Goal: Task Accomplishment & Management: Manage account settings

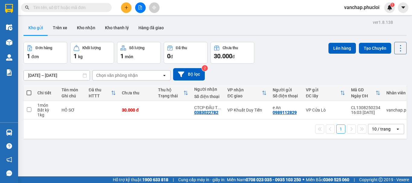
scroll to position [2, 0]
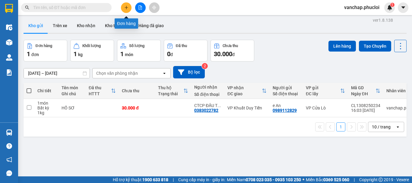
click at [126, 5] on icon "plus" at bounding box center [126, 7] width 4 height 4
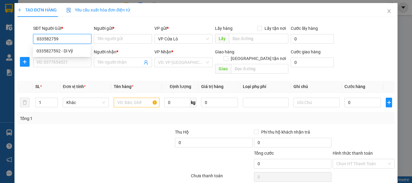
type input "0335827592"
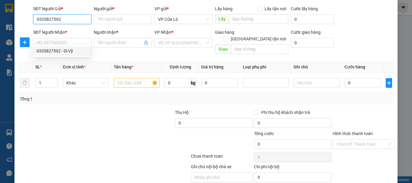
scroll to position [30, 0]
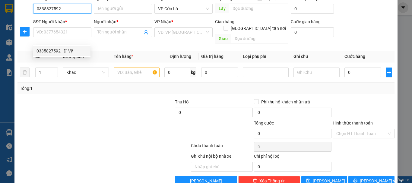
click at [77, 53] on div "0335827592 - Dì Vỹ" at bounding box center [62, 51] width 50 height 7
type input "Dì Vỹ"
type input "0335827592"
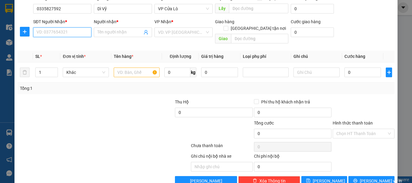
click at [84, 31] on input "SĐT Người Nhận *" at bounding box center [62, 32] width 58 height 10
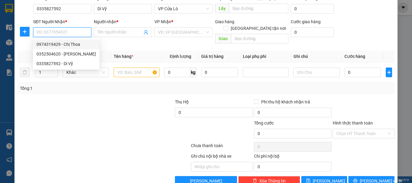
click at [78, 43] on div "0974319429 - Chị Thoa" at bounding box center [66, 44] width 59 height 7
type input "0974319429"
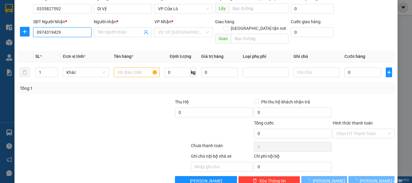
type input "Chị Thoa"
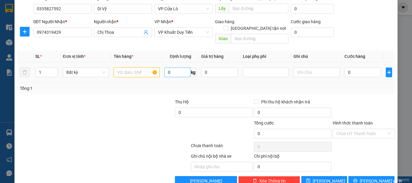
drag, startPoint x: 126, startPoint y: 65, endPoint x: 180, endPoint y: 67, distance: 53.4
click at [126, 68] on input "text" at bounding box center [137, 73] width 46 height 10
type input "THỰC PHẨM"
click at [43, 68] on input "1" at bounding box center [47, 72] width 22 height 9
type input "2"
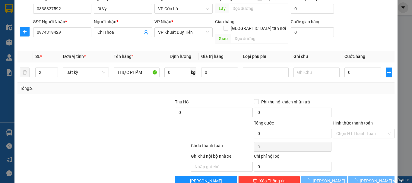
click at [72, 99] on div at bounding box center [56, 109] width 79 height 21
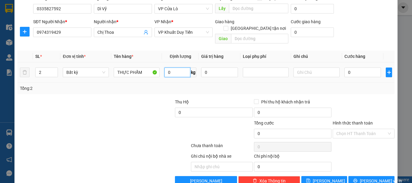
click at [177, 69] on input "0" at bounding box center [177, 73] width 26 height 10
type input "28"
click at [115, 90] on div "Transit Pickup Surcharge Ids Transit Deliver Surcharge Ids Transit Deliver Surc…" at bounding box center [206, 89] width 377 height 194
type input "70.000"
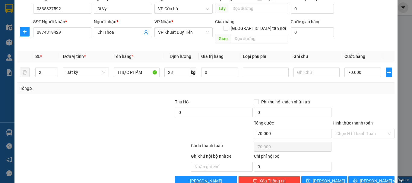
type input "70.000"
click at [348, 68] on input "70.000" at bounding box center [363, 73] width 37 height 10
click at [347, 68] on input "70.000" at bounding box center [363, 73] width 37 height 10
type input "0.000"
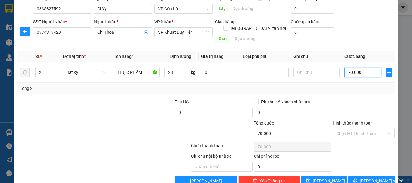
type input "0"
type input "80.000"
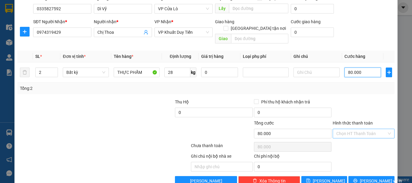
type input "80.000"
click at [338, 129] on input "Hình thức thanh toán" at bounding box center [361, 133] width 50 height 9
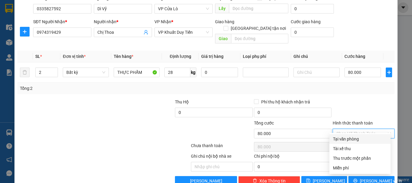
click at [338, 138] on div "Tại văn phòng" at bounding box center [360, 139] width 54 height 7
type input "0"
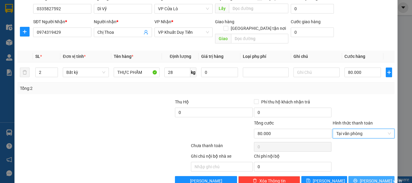
drag, startPoint x: 361, startPoint y: 173, endPoint x: 360, endPoint y: 158, distance: 14.8
click at [361, 176] on button "Lưu và In" at bounding box center [371, 181] width 46 height 10
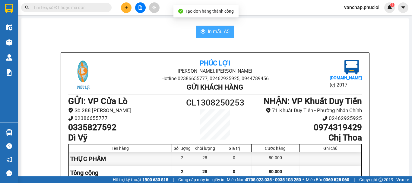
click at [214, 29] on span "In mẫu A5" at bounding box center [219, 32] width 22 height 8
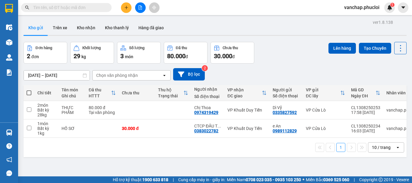
click at [165, 65] on div "ver 1.8.138 Kho gửi Trên xe Kho nhận Kho thanh lý Hàng đã giao Đơn hàng 2 đơn K…" at bounding box center [215, 109] width 388 height 183
click at [99, 174] on div "ver 1.8.138 Kho gửi Trên xe Kho nhận Kho thanh lý Hàng đã giao Đơn hàng 2 đơn K…" at bounding box center [215, 109] width 388 height 183
click at [309, 72] on div "09/08/2025 – 13/08/2025 Press the down arrow key to interact with the calendar …" at bounding box center [215, 74] width 383 height 12
click at [255, 77] on div "09/08/2025 – 13/08/2025 Press the down arrow key to interact with the calendar …" at bounding box center [215, 74] width 383 height 12
click at [359, 53] on button "Tạo Chuyến" at bounding box center [375, 48] width 32 height 11
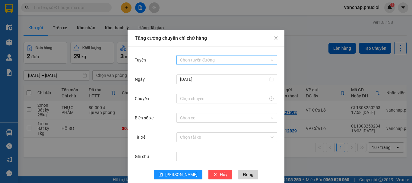
click at [181, 61] on input "Tuyến" at bounding box center [224, 60] width 89 height 9
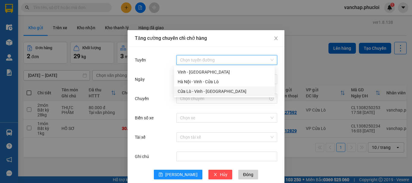
click at [188, 94] on div "Cửa Lò - Vinh - [GEOGRAPHIC_DATA]" at bounding box center [225, 91] width 94 height 7
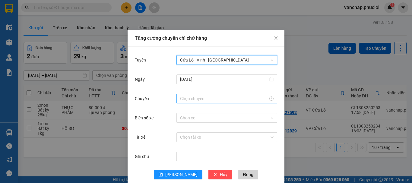
click at [189, 99] on input "Chuyến" at bounding box center [224, 98] width 88 height 7
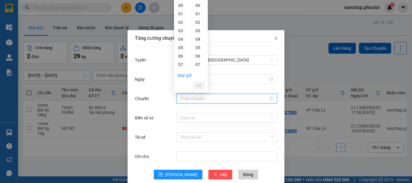
type input "22:00"
click at [196, 86] on button "OK" at bounding box center [199, 85] width 11 height 7
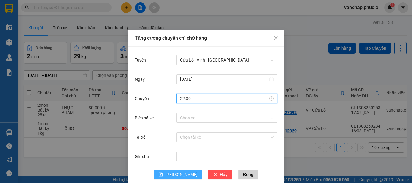
click at [175, 176] on button "Lưu" at bounding box center [178, 175] width 49 height 10
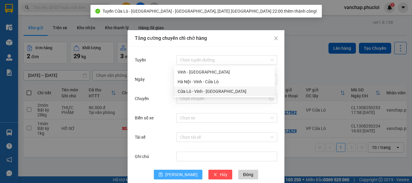
click at [243, 183] on html "Kết quả tìm kiếm ( 26 ) Bộ lọc Mã ĐH Trạng thái Món hàng Thu hộ Tổng cước Chưa …" at bounding box center [206, 91] width 412 height 183
click at [243, 177] on span "Đóng" at bounding box center [248, 174] width 10 height 7
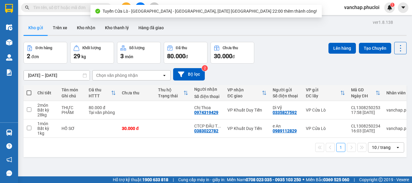
click at [275, 157] on div "1 10 / trang open" at bounding box center [215, 147] width 383 height 19
click at [285, 55] on div "Đơn hàng 2 đơn Khối lượng 29 kg Số lượng 3 món Đã thu 80.000 đ Chưa thu 30.000 …" at bounding box center [215, 53] width 383 height 22
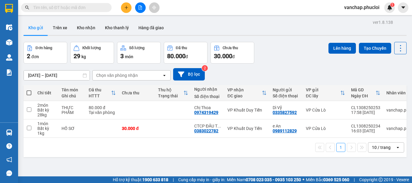
click at [157, 153] on div "1 10 / trang open" at bounding box center [215, 147] width 378 height 10
click at [236, 80] on div "09/08/2025 – 13/08/2025 Press the down arrow key to interact with the calendar …" at bounding box center [215, 74] width 383 height 12
click at [200, 80] on button "Bộ lọc" at bounding box center [189, 74] width 32 height 12
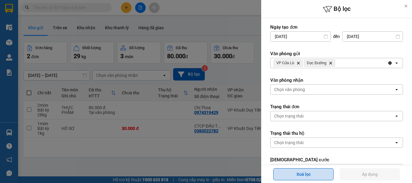
click at [320, 172] on button "Xoá lọc" at bounding box center [303, 174] width 60 height 12
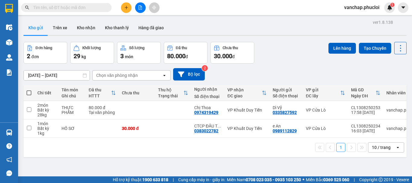
click at [261, 151] on div "1 10 / trang open" at bounding box center [215, 147] width 378 height 10
click at [336, 150] on button "1" at bounding box center [340, 147] width 9 height 9
click at [329, 161] on div "ver 1.8.138 Kho gửi Trên xe Kho nhận Kho thanh lý Hàng đã giao Đơn hàng 2 đơn K…" at bounding box center [215, 109] width 388 height 183
click at [255, 171] on div "ver 1.8.138 Kho gửi Trên xe Kho nhận Kho thanh lý Hàng đã giao Đơn hàng 2 đơn K…" at bounding box center [215, 109] width 388 height 183
drag, startPoint x: 285, startPoint y: 27, endPoint x: 291, endPoint y: 57, distance: 30.9
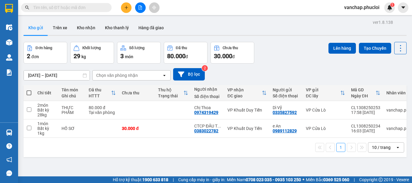
click at [291, 57] on div "ver 1.8.138 Kho gửi Trên xe Kho nhận Kho thanh lý Hàng đã giao Đơn hàng 2 đơn K…" at bounding box center [215, 109] width 388 height 183
click at [292, 57] on div "Đơn hàng 2 đơn Khối lượng 29 kg Số lượng 3 món Đã thu 80.000 đ Chưa thu 30.000 …" at bounding box center [215, 53] width 383 height 22
click at [130, 9] on button at bounding box center [126, 7] width 11 height 11
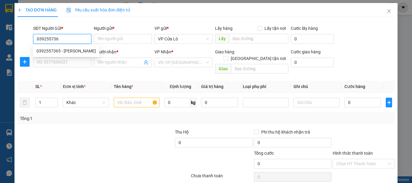
type input "0392557365"
click at [49, 53] on div "0392557365 - C HỒNG" at bounding box center [66, 51] width 59 height 7
type input "C HỒNG"
type input "0392557365"
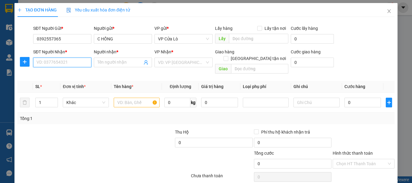
click at [53, 61] on input "SĐT Người Nhận *" at bounding box center [62, 63] width 58 height 10
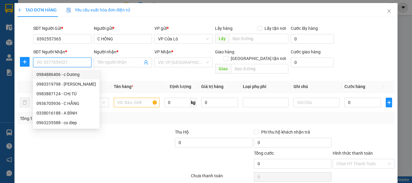
click at [71, 72] on div "0984886406 - c Dương" at bounding box center [66, 74] width 59 height 7
type input "0984886406"
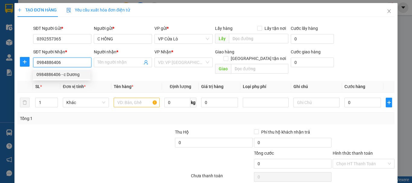
type input "c Dương"
checkbox input "true"
type input "Sảnh B, [PERSON_NAME], [PERSON_NAME], HN"
type input "50.000"
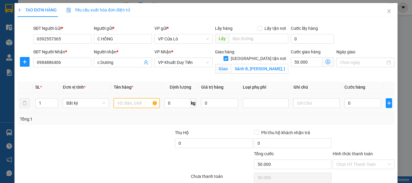
click at [126, 103] on input "text" at bounding box center [137, 103] width 46 height 10
type input "HẢI SẢN"
click at [180, 106] on input "0" at bounding box center [177, 103] width 26 height 10
type input "8"
click at [116, 150] on div at bounding box center [135, 139] width 79 height 21
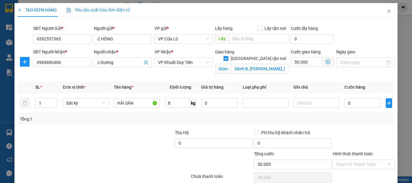
click at [116, 150] on div at bounding box center [135, 139] width 79 height 21
type input "30.000"
type input "80.000"
click at [356, 160] on input "Hình thức thanh toán" at bounding box center [361, 164] width 50 height 9
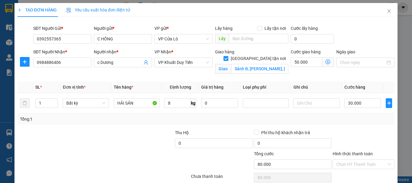
click at [344, 96] on div "Transit Pickup Surcharge Ids Transit Deliver Surcharge Ids Transit Deliver Surc…" at bounding box center [206, 119] width 377 height 195
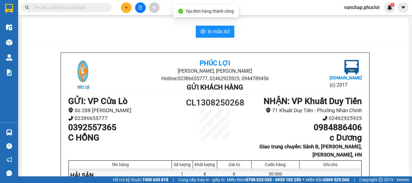
click at [193, 28] on div "In mẫu A5" at bounding box center [215, 32] width 373 height 12
click at [203, 31] on icon "printer" at bounding box center [203, 31] width 5 height 4
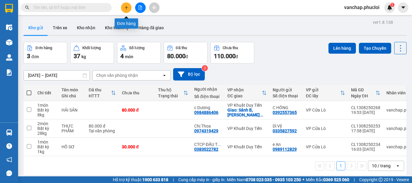
click at [125, 8] on icon "plus" at bounding box center [126, 7] width 4 height 4
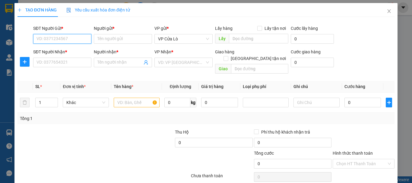
click at [75, 40] on input "SĐT Người Gửi *" at bounding box center [62, 39] width 58 height 10
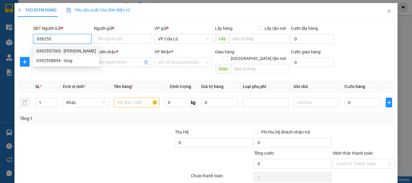
click at [72, 50] on div "0392557365 - C HỒNG" at bounding box center [66, 51] width 59 height 7
type input "0392557365"
type input "C HỒNG"
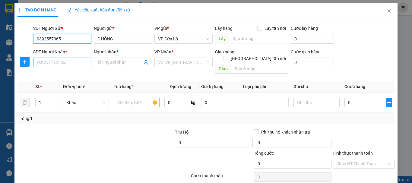
type input "0392557365"
drag, startPoint x: 75, startPoint y: 65, endPoint x: 75, endPoint y: 71, distance: 6.1
click at [75, 65] on input "SĐT Người Nhận *" at bounding box center [62, 63] width 58 height 10
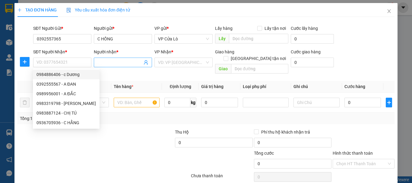
click at [105, 64] on input "Người nhận *" at bounding box center [119, 62] width 45 height 7
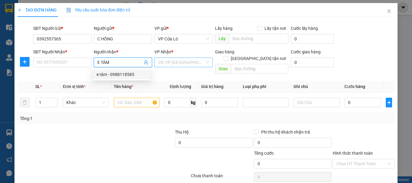
type input "E TÂM"
click at [172, 61] on input "search" at bounding box center [181, 62] width 47 height 9
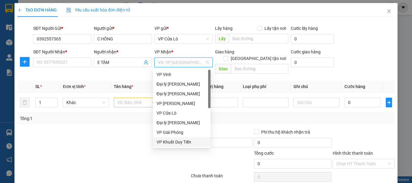
click at [192, 143] on div "VP Khuất Duy Tiến" at bounding box center [182, 142] width 50 height 7
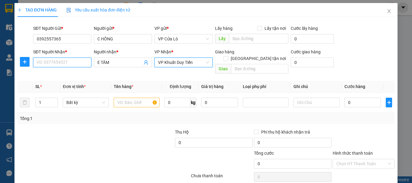
click at [67, 63] on input "SĐT Người Nhận *" at bounding box center [62, 63] width 58 height 10
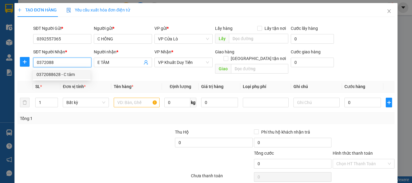
click at [68, 74] on div "0372088628 - C tâm" at bounding box center [62, 74] width 50 height 7
type input "0372088628"
type input "C tâm"
type input "0372088628"
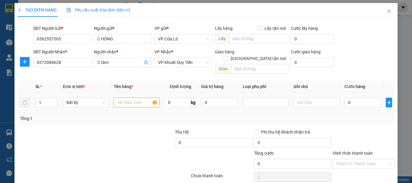
click at [140, 98] on input "text" at bounding box center [137, 103] width 46 height 10
type input "HẢI SẢN"
click at [174, 98] on input "0" at bounding box center [177, 103] width 26 height 10
type input "12"
click at [160, 129] on div at bounding box center [135, 139] width 79 height 21
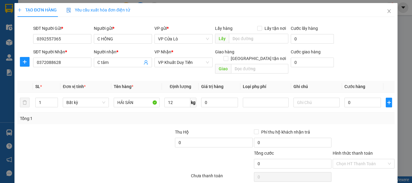
click at [160, 129] on div at bounding box center [135, 139] width 79 height 21
type input "40.000"
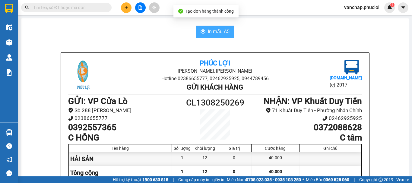
click at [209, 29] on span "In mẫu A5" at bounding box center [219, 32] width 22 height 8
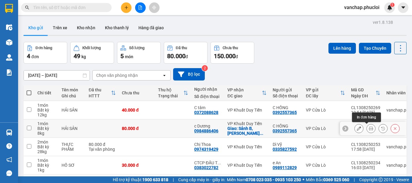
click at [369, 128] on icon at bounding box center [371, 128] width 4 height 4
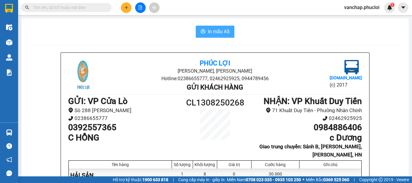
click at [216, 34] on span "In mẫu A5" at bounding box center [219, 32] width 22 height 8
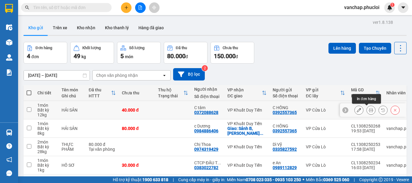
click at [369, 110] on icon at bounding box center [371, 110] width 4 height 4
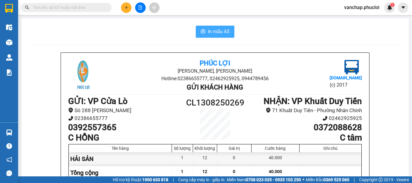
click at [209, 33] on span "In mẫu A5" at bounding box center [219, 32] width 22 height 8
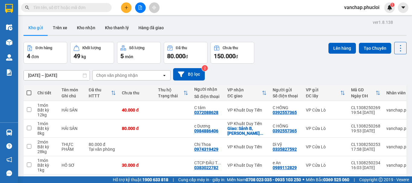
drag, startPoint x: 412, startPoint y: 33, endPoint x: 412, endPoint y: 42, distance: 9.1
drag, startPoint x: 30, startPoint y: 182, endPoint x: 5, endPoint y: 103, distance: 83.3
click at [5, 103] on div "Điều hành xe Kho hàng mới Quản Lý Quản lý chuyến Quản lý giao nhận mới Quản lý …" at bounding box center [9, 71] width 18 height 103
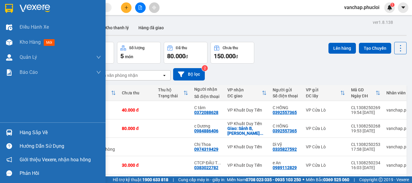
click at [47, 87] on div "Điều hành xe Kho hàng mới Quản Lý Quản lý chuyến Quản lý giao nhận mới Quản lý …" at bounding box center [53, 71] width 106 height 103
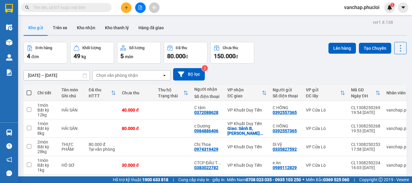
click at [238, 70] on div "09/08/2025 – 13/08/2025 Press the down arrow key to interact with the calendar …" at bounding box center [215, 74] width 383 height 12
click at [126, 8] on icon "plus" at bounding box center [126, 7] width 0 height 3
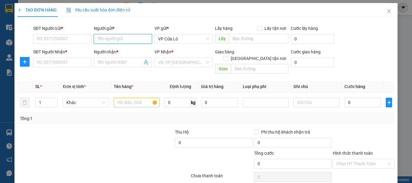
drag, startPoint x: 124, startPoint y: 41, endPoint x: 130, endPoint y: 40, distance: 6.6
click at [125, 41] on input "Người gửi *" at bounding box center [123, 39] width 58 height 10
type input "c lan"
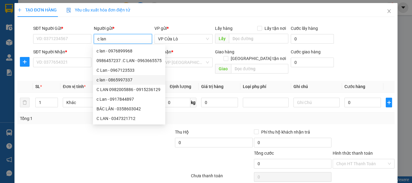
click at [112, 77] on div "c lan - 0865997337" at bounding box center [129, 80] width 65 height 7
type input "0865997337"
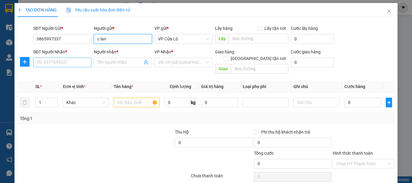
type input "c lan"
click at [77, 63] on input "SĐT Người Nhận *" at bounding box center [62, 63] width 58 height 10
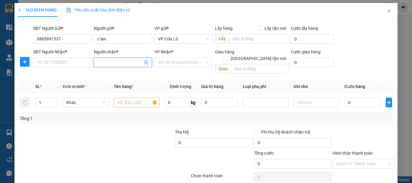
click at [120, 63] on input "Người nhận *" at bounding box center [119, 62] width 45 height 7
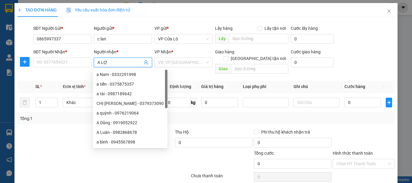
type input "A LỢI"
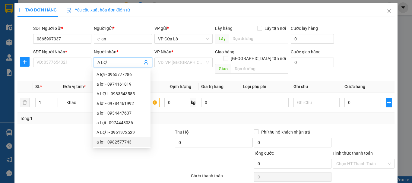
click at [125, 145] on div "a lợi - 0982577743" at bounding box center [122, 142] width 50 height 7
type input "0982577743"
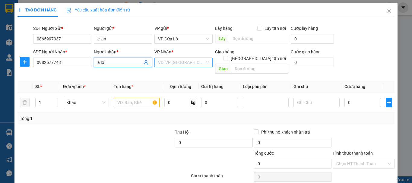
type input "a lợi"
click at [189, 63] on input "search" at bounding box center [181, 62] width 47 height 9
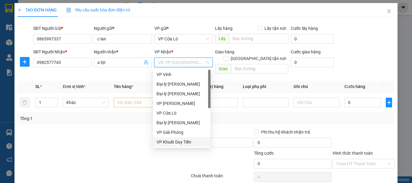
click at [183, 146] on div "VP Khuất Duy Tiến" at bounding box center [182, 142] width 58 height 10
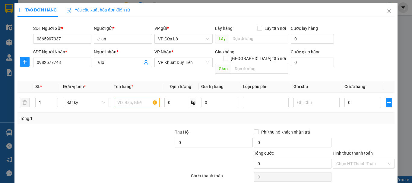
click at [162, 134] on div at bounding box center [135, 139] width 79 height 21
click at [137, 98] on input "text" at bounding box center [137, 103] width 46 height 10
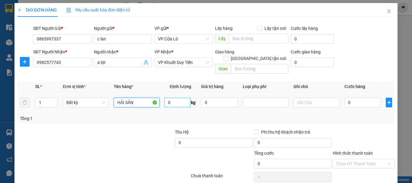
type input "HẢI SẢN"
click at [179, 98] on input "0" at bounding box center [177, 103] width 26 height 10
type input "20"
click at [101, 150] on div at bounding box center [72, 160] width 110 height 21
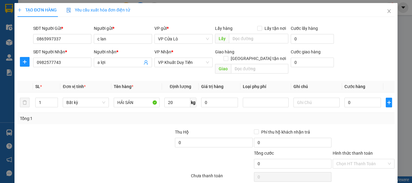
type input "50.000"
click at [346, 98] on input "50.000" at bounding box center [363, 103] width 37 height 10
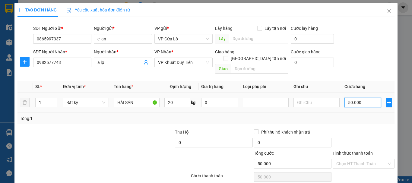
click at [346, 98] on input "50.000" at bounding box center [363, 103] width 37 height 10
type input "0.000"
type input "0"
type input "60.000"
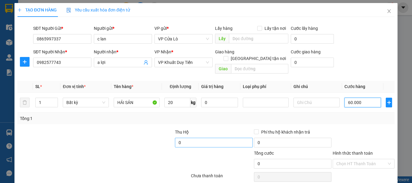
type input "60.000"
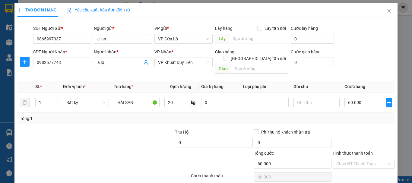
click at [228, 120] on div "Transit Pickup Surcharge Ids Transit Deliver Surcharge Ids Transit Deliver Surc…" at bounding box center [206, 119] width 377 height 194
click at [78, 34] on input "0865997337" at bounding box center [62, 39] width 58 height 10
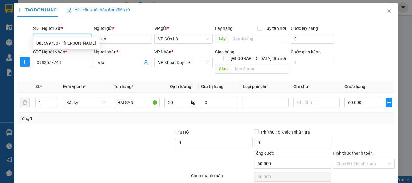
type input "0865997337"
click at [72, 44] on div "0865997337 - c lan" at bounding box center [66, 43] width 59 height 7
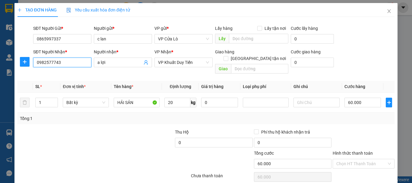
click at [74, 58] on input "0982577743" at bounding box center [62, 63] width 58 height 10
type input "0"
type input "0987874083"
click at [77, 61] on div "SĐT Người Nhận * 0987874083" at bounding box center [62, 59] width 58 height 21
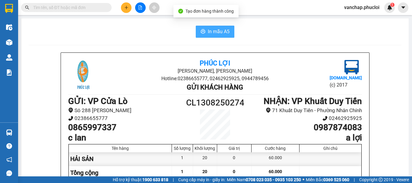
click at [215, 32] on span "In mẫu A5" at bounding box center [219, 32] width 22 height 8
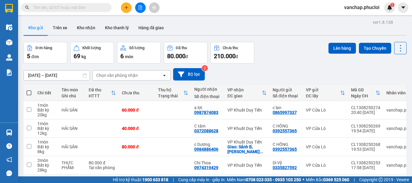
click at [132, 7] on div at bounding box center [140, 7] width 45 height 11
click at [130, 7] on button at bounding box center [126, 7] width 11 height 11
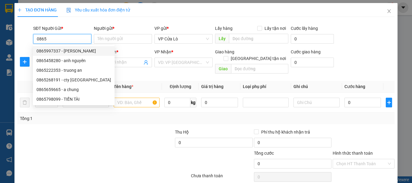
click at [42, 54] on div "0865997337 - c lan" at bounding box center [74, 51] width 75 height 7
type input "0865997337"
type input "c lan"
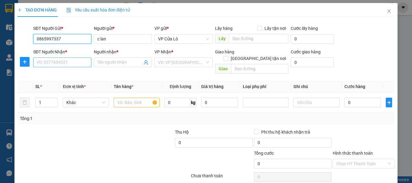
type input "0865997337"
click at [50, 61] on input "SĐT Người Nhận *" at bounding box center [62, 63] width 58 height 10
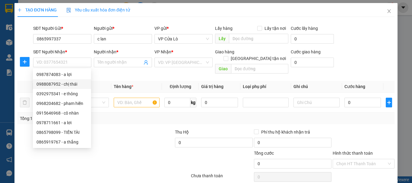
click at [135, 129] on div at bounding box center [135, 139] width 79 height 21
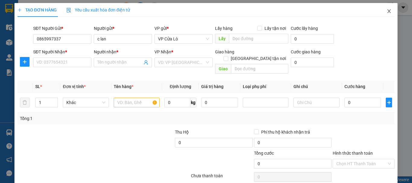
click at [387, 14] on span "Close" at bounding box center [389, 11] width 17 height 17
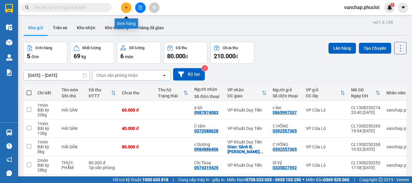
click at [124, 9] on icon "plus" at bounding box center [126, 7] width 4 height 4
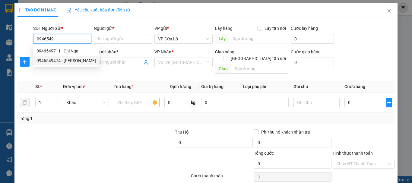
click at [68, 62] on div "0946549474 - VƯƠNG HUYỀN" at bounding box center [66, 60] width 59 height 7
type input "0946549474"
type input "VƯƠNG HUYỀN"
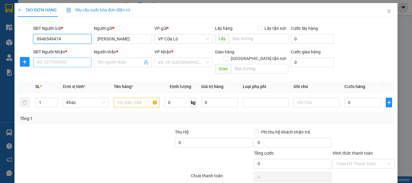
type input "0946549474"
click at [63, 59] on input "SĐT Người Nhận *" at bounding box center [62, 63] width 58 height 10
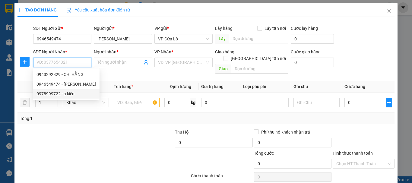
click at [68, 96] on div "0978999722 - a kiên" at bounding box center [66, 94] width 59 height 7
type input "0978999722"
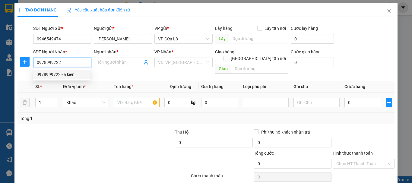
type input "a kiên"
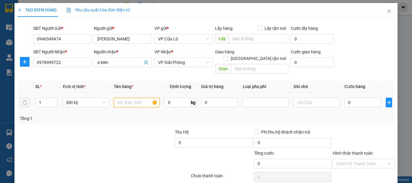
click at [134, 98] on input "text" at bounding box center [137, 103] width 46 height 10
type input "VẬT TƯ Y TẾ"
click at [180, 99] on input "0" at bounding box center [177, 103] width 26 height 10
type input "16"
drag, startPoint x: 148, startPoint y: 119, endPoint x: 218, endPoint y: 119, distance: 69.7
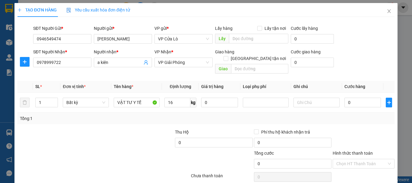
click at [147, 119] on div "Transit Pickup Surcharge Ids Transit Deliver Surcharge Ids Transit Deliver Surc…" at bounding box center [206, 119] width 377 height 194
click at [142, 116] on div "Tổng: 1" at bounding box center [206, 118] width 377 height 11
drag, startPoint x: 368, startPoint y: 166, endPoint x: 358, endPoint y: 148, distance: 19.8
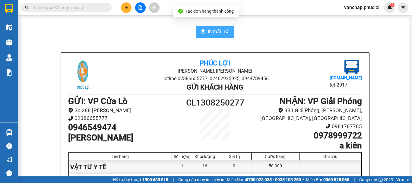
click at [202, 30] on icon "printer" at bounding box center [203, 31] width 5 height 5
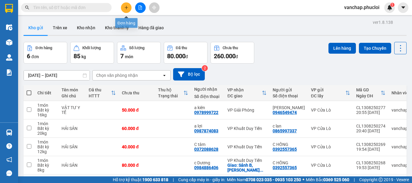
click at [124, 8] on icon "plus" at bounding box center [126, 7] width 4 height 4
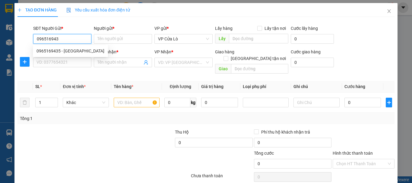
type input "0965169435"
click at [68, 49] on div "0965169435 - BÁC ĐỒNG" at bounding box center [71, 51] width 68 height 7
type input "BÁC ĐỒNG"
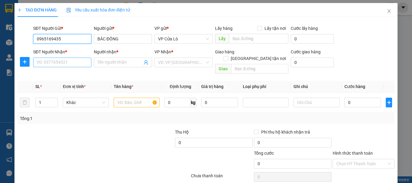
type input "0965169435"
click at [80, 58] on input "SĐT Người Nhận *" at bounding box center [62, 63] width 58 height 10
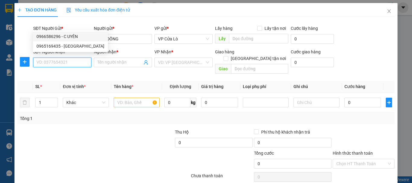
click at [65, 36] on div "0966586296 - C UYÊN" at bounding box center [71, 36] width 68 height 7
type input "0966586296"
type input "C UYÊN"
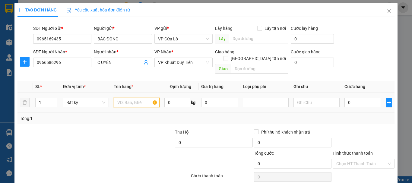
click at [138, 98] on input "text" at bounding box center [137, 103] width 46 height 10
type input "THỰC PHẨM"
click at [173, 98] on input "0" at bounding box center [177, 103] width 26 height 10
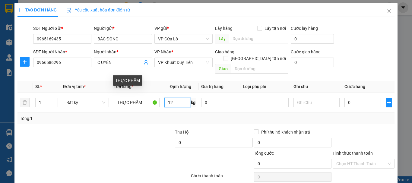
type input "12"
click at [117, 129] on div at bounding box center [135, 139] width 79 height 21
type input "40.000"
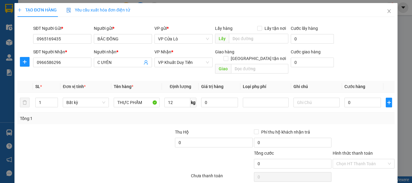
type input "40.000"
drag, startPoint x: 356, startPoint y: 132, endPoint x: 362, endPoint y: 156, distance: 24.2
click at [359, 153] on div "Transit Pickup Surcharge Ids Transit Deliver Surcharge Ids Transit Deliver Surc…" at bounding box center [206, 119] width 377 height 194
click at [364, 129] on div at bounding box center [363, 139] width 63 height 21
click at [366, 159] on input "Hình thức thanh toán" at bounding box center [361, 163] width 50 height 9
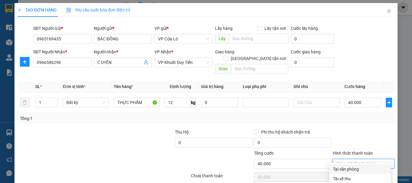
drag, startPoint x: 358, startPoint y: 131, endPoint x: 352, endPoint y: 71, distance: 60.6
click at [358, 166] on div "Tại văn phòng" at bounding box center [360, 169] width 54 height 7
click at [351, 115] on div "Tổng: 1" at bounding box center [206, 118] width 372 height 7
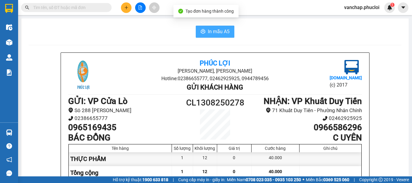
drag, startPoint x: 208, startPoint y: 29, endPoint x: 212, endPoint y: 34, distance: 5.7
click at [208, 29] on span "In mẫu A5" at bounding box center [219, 32] width 22 height 8
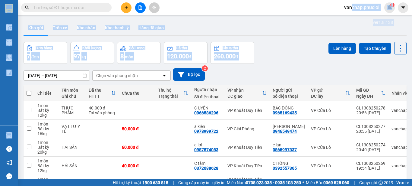
drag, startPoint x: 352, startPoint y: 9, endPoint x: 291, endPoint y: 43, distance: 69.6
click at [292, 43] on section "Kết quả tìm kiếm ( 26 ) Bộ lọc Mã ĐH Trạng thái Món hàng Thu hộ Tổng cước Chưa …" at bounding box center [206, 93] width 412 height 186
click at [288, 39] on div "ver 1.8.138 Kho gửi Trên xe Kho nhận Kho thanh lý Hàng đã giao Đơn hàng 7 đơn K…" at bounding box center [215, 135] width 388 height 234
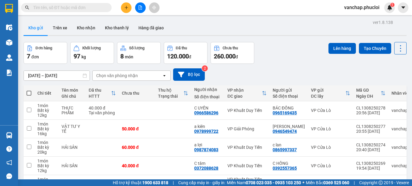
click at [263, 10] on div "Kết quả tìm kiếm ( 26 ) Bộ lọc Mã ĐH Trạng thái Món hàng Thu hộ Tổng cước Chưa …" at bounding box center [206, 7] width 412 height 15
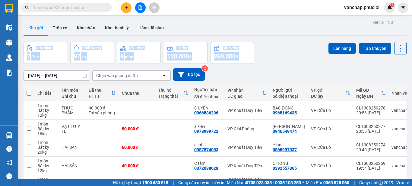
drag, startPoint x: 308, startPoint y: 48, endPoint x: 278, endPoint y: -15, distance: 69.9
click at [278, 0] on html "Kết quả tìm kiếm ( 26 ) Bộ lọc Mã ĐH Trạng thái Món hàng Thu hộ Tổng cước Chưa …" at bounding box center [206, 93] width 412 height 186
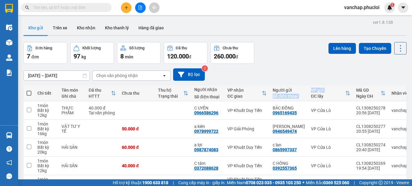
drag, startPoint x: 303, startPoint y: 93, endPoint x: 299, endPoint y: 88, distance: 6.2
click at [299, 88] on tr "Chi tiết Tên món Ghi chú Đã thu HTTT Chưa thu Thu hộ Trạng thái Người nhận Số đ…" at bounding box center [225, 93] width 403 height 16
click at [291, 76] on div "09/08/2025 – 13/08/2025 Press the down arrow key to interact with the calendar …" at bounding box center [215, 74] width 383 height 12
click at [289, 73] on div "09/08/2025 – 13/08/2025 Press the down arrow key to interact with the calendar …" at bounding box center [215, 74] width 383 height 12
click at [288, 72] on div "09/08/2025 – 13/08/2025 Press the down arrow key to interact with the calendar …" at bounding box center [215, 74] width 383 height 12
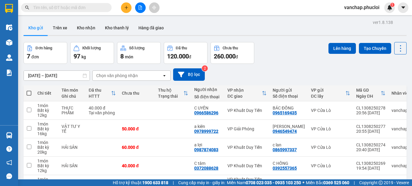
click at [287, 68] on div "09/08/2025 – 13/08/2025 Press the down arrow key to interact with the calendar …" at bounding box center [215, 74] width 383 height 12
click at [290, 68] on div "09/08/2025 – 13/08/2025 Press the down arrow key to interact with the calendar …" at bounding box center [215, 74] width 383 height 12
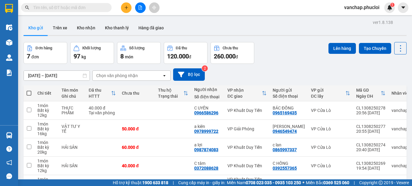
click at [290, 68] on div "09/08/2025 – 13/08/2025 Press the down arrow key to interact with the calendar …" at bounding box center [215, 74] width 383 height 12
drag, startPoint x: 0, startPoint y: 0, endPoint x: 264, endPoint y: 59, distance: 270.8
click at [264, 59] on div "Đơn hàng 7 đơn Khối lượng 97 kg Số lượng 8 món Đã thu 120.000 đ Chưa thu 260.00…" at bounding box center [215, 53] width 383 height 22
drag, startPoint x: 262, startPoint y: 52, endPoint x: 260, endPoint y: 62, distance: 10.4
click at [260, 62] on div "Đơn hàng 7 đơn Khối lượng 97 kg Số lượng 8 món Đã thu 120.000 đ Chưa thu 260.00…" at bounding box center [215, 53] width 383 height 22
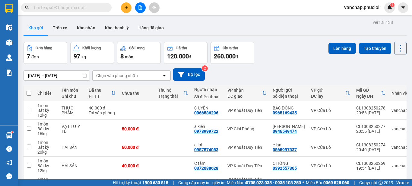
click at [260, 62] on div "Đơn hàng 7 đơn Khối lượng 97 kg Số lượng 8 món Đã thu 120.000 đ Chưa thu 260.00…" at bounding box center [215, 53] width 383 height 22
drag, startPoint x: 260, startPoint y: 62, endPoint x: 262, endPoint y: 65, distance: 3.2
click at [261, 65] on div "ver 1.8.138 Kho gửi Trên xe Kho nhận Kho thanh lý Hàng đã giao Đơn hàng 7 đơn K…" at bounding box center [215, 135] width 388 height 234
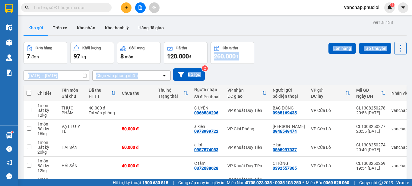
click at [273, 60] on div "Đơn hàng 7 đơn Khối lượng 97 kg Số lượng 8 món Đã thu 120.000 đ Chưa thu 260.00…" at bounding box center [215, 53] width 383 height 22
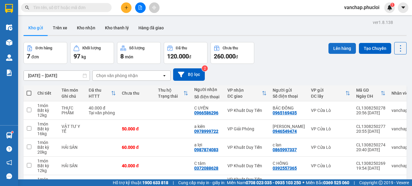
click at [341, 51] on button "Lên hàng" at bounding box center [342, 48] width 27 height 11
drag, startPoint x: 28, startPoint y: 94, endPoint x: 196, endPoint y: 94, distance: 168.1
click at [29, 94] on span at bounding box center [29, 93] width 5 height 5
click at [29, 90] on input "checkbox" at bounding box center [29, 90] width 0 height 0
checkbox input "true"
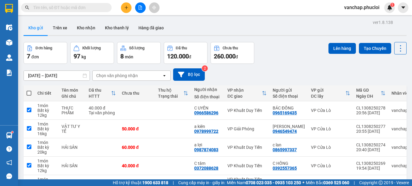
checkbox input "true"
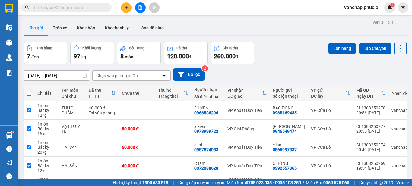
checkbox input "true"
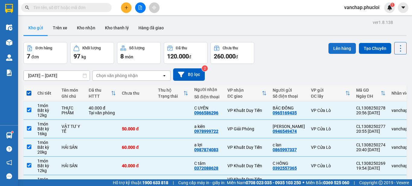
click at [342, 51] on button "Lên hàng" at bounding box center [342, 48] width 27 height 11
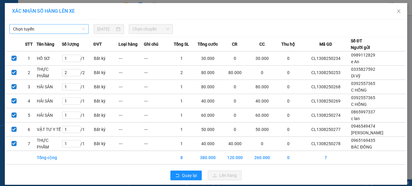
click at [66, 27] on span "Chọn tuyến" at bounding box center [49, 28] width 72 height 9
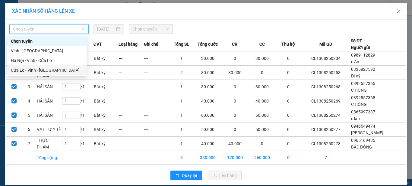
click at [66, 70] on div "Cửa Lò - Vinh - [GEOGRAPHIC_DATA]" at bounding box center [47, 70] width 72 height 7
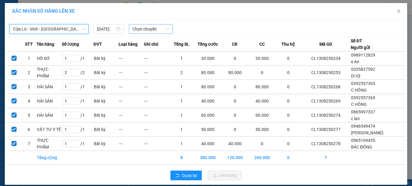
click at [145, 32] on span "Chọn chuyến" at bounding box center [150, 28] width 37 height 9
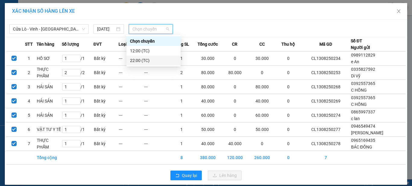
click at [145, 60] on div "22:00 (TC)" at bounding box center [153, 60] width 47 height 7
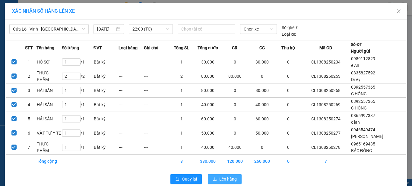
click at [219, 178] on span "Lên hàng" at bounding box center [228, 178] width 18 height 7
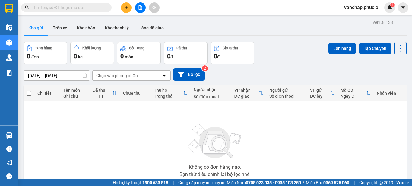
click at [138, 11] on button at bounding box center [140, 7] width 11 height 11
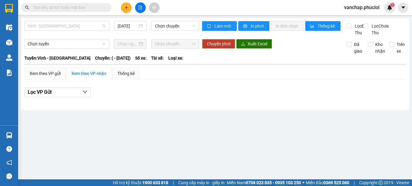
drag, startPoint x: 83, startPoint y: 27, endPoint x: 93, endPoint y: 35, distance: 12.7
click at [84, 27] on span "Vinh - [GEOGRAPHIC_DATA]" at bounding box center [67, 25] width 78 height 9
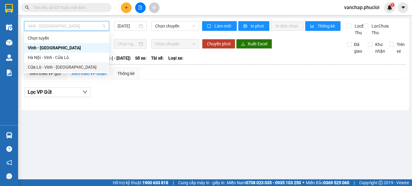
click at [87, 71] on div "Cửa Lò - Vinh - [GEOGRAPHIC_DATA]" at bounding box center [66, 67] width 85 height 10
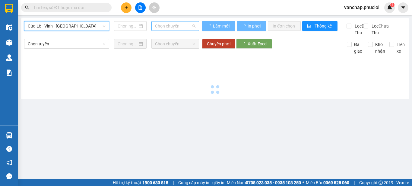
click at [167, 27] on span "Chọn chuyến" at bounding box center [175, 25] width 40 height 9
type input "[DATE]"
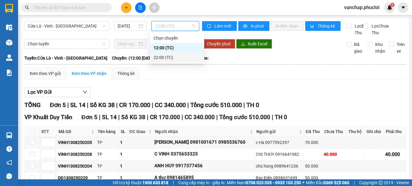
click at [177, 58] on div "22:00 (TC)" at bounding box center [177, 57] width 47 height 7
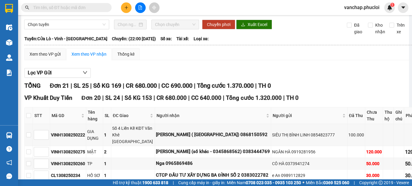
scroll to position [30, 0]
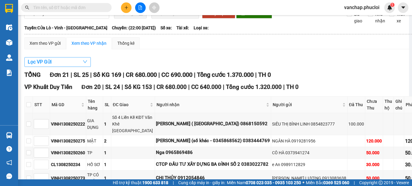
drag, startPoint x: 61, startPoint y: 66, endPoint x: 70, endPoint y: 65, distance: 9.1
click at [62, 66] on button "Lọc VP Gửi" at bounding box center [57, 62] width 66 height 10
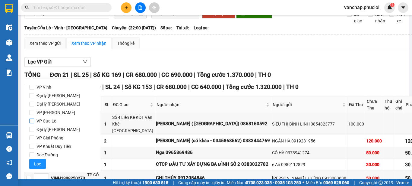
click at [55, 120] on span "VP Cửa Lò" at bounding box center [46, 120] width 25 height 8
click at [34, 120] on input "VP Cửa Lò" at bounding box center [31, 120] width 5 height 5
checkbox input "true"
drag, startPoint x: 39, startPoint y: 166, endPoint x: 76, endPoint y: 152, distance: 40.2
click at [40, 165] on span "Lọc" at bounding box center [37, 163] width 7 height 7
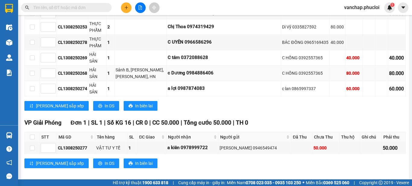
scroll to position [130, 0]
